Goal: Information Seeking & Learning: Learn about a topic

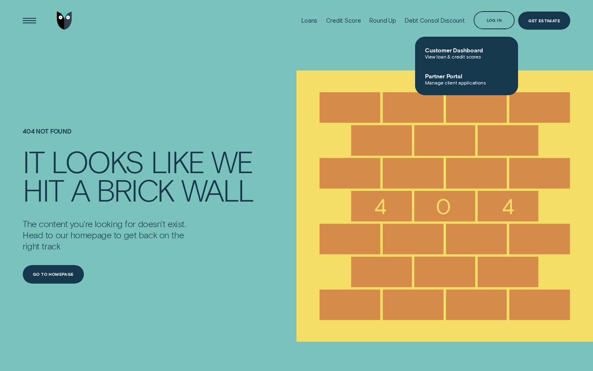
scroll to position [99, 0]
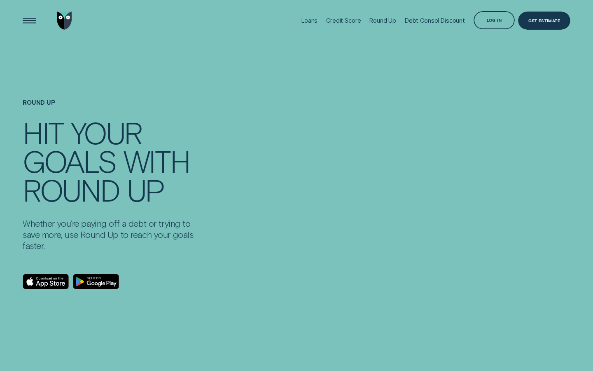
scroll to position [892, 0]
